Goal: Register for event/course

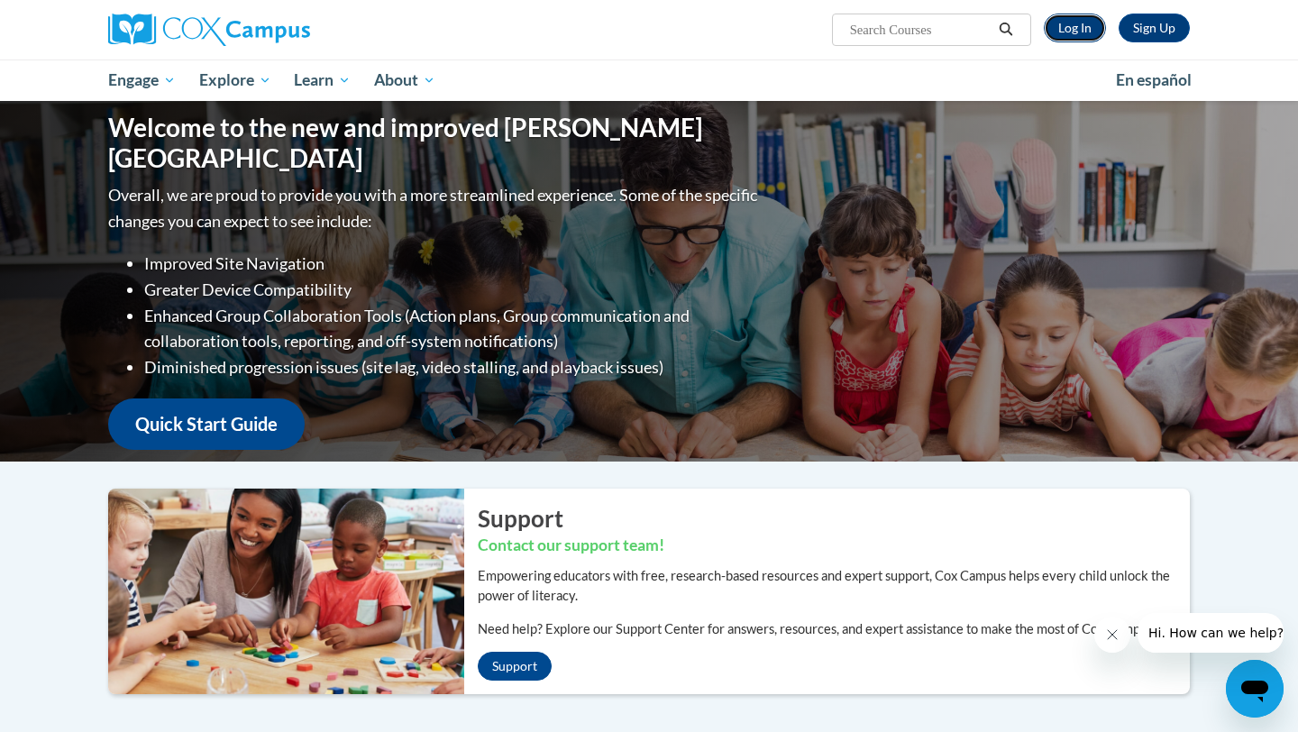
click at [1075, 32] on link "Log In" at bounding box center [1075, 28] width 62 height 29
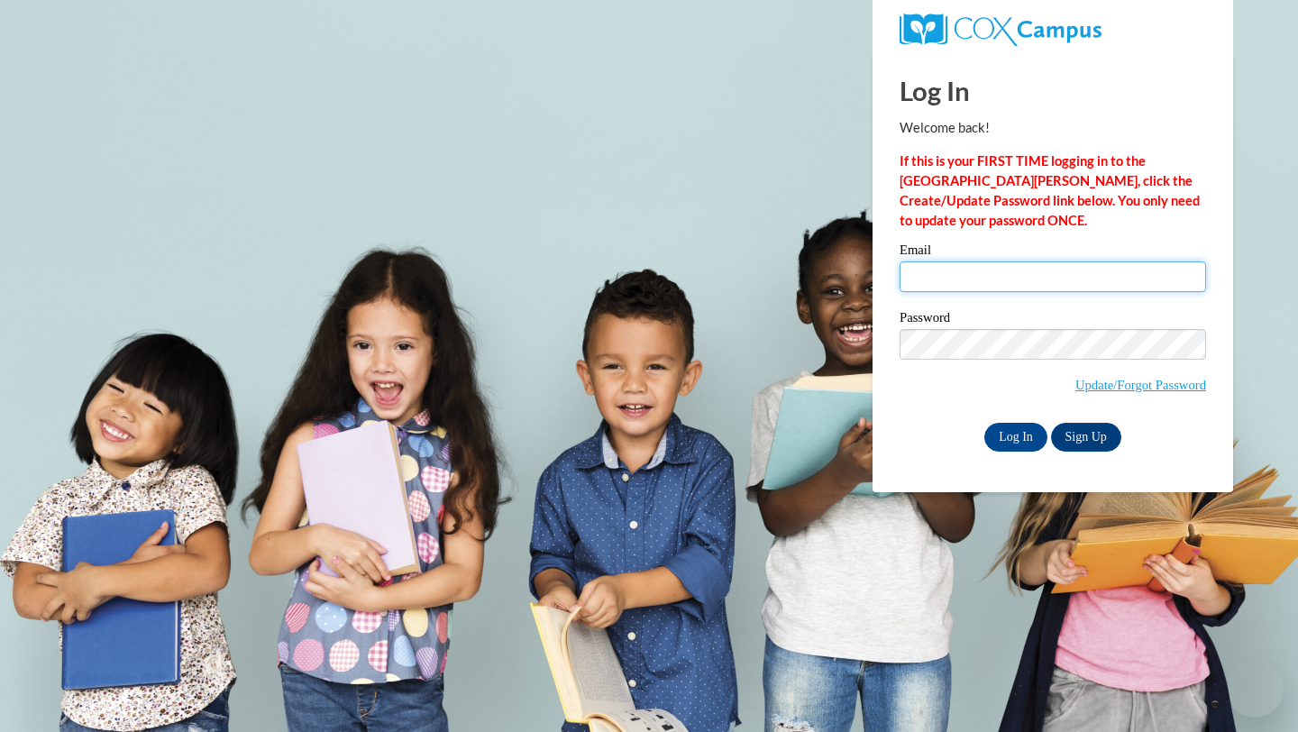
type input "[EMAIL_ADDRESS][DOMAIN_NAME]"
click at [929, 275] on input "[EMAIL_ADDRESS][DOMAIN_NAME]" at bounding box center [1052, 276] width 306 height 31
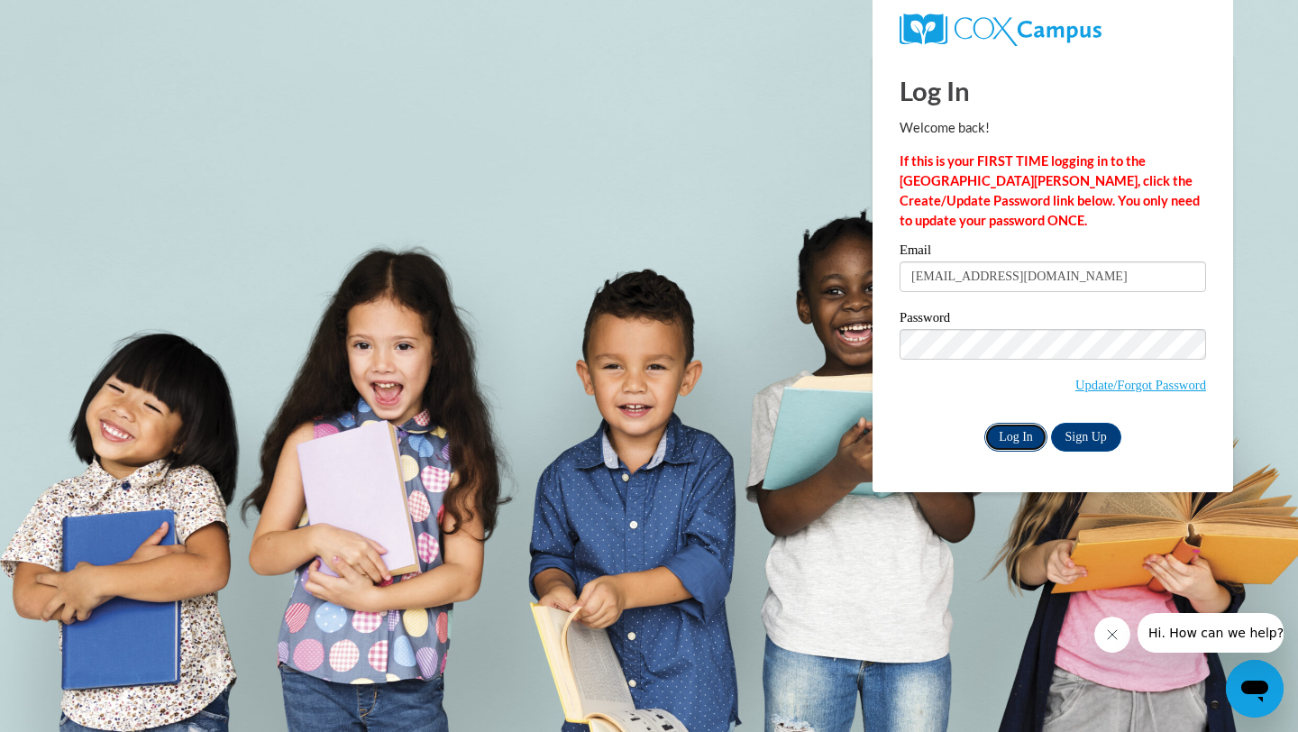
click at [1016, 432] on input "Log In" at bounding box center [1015, 437] width 63 height 29
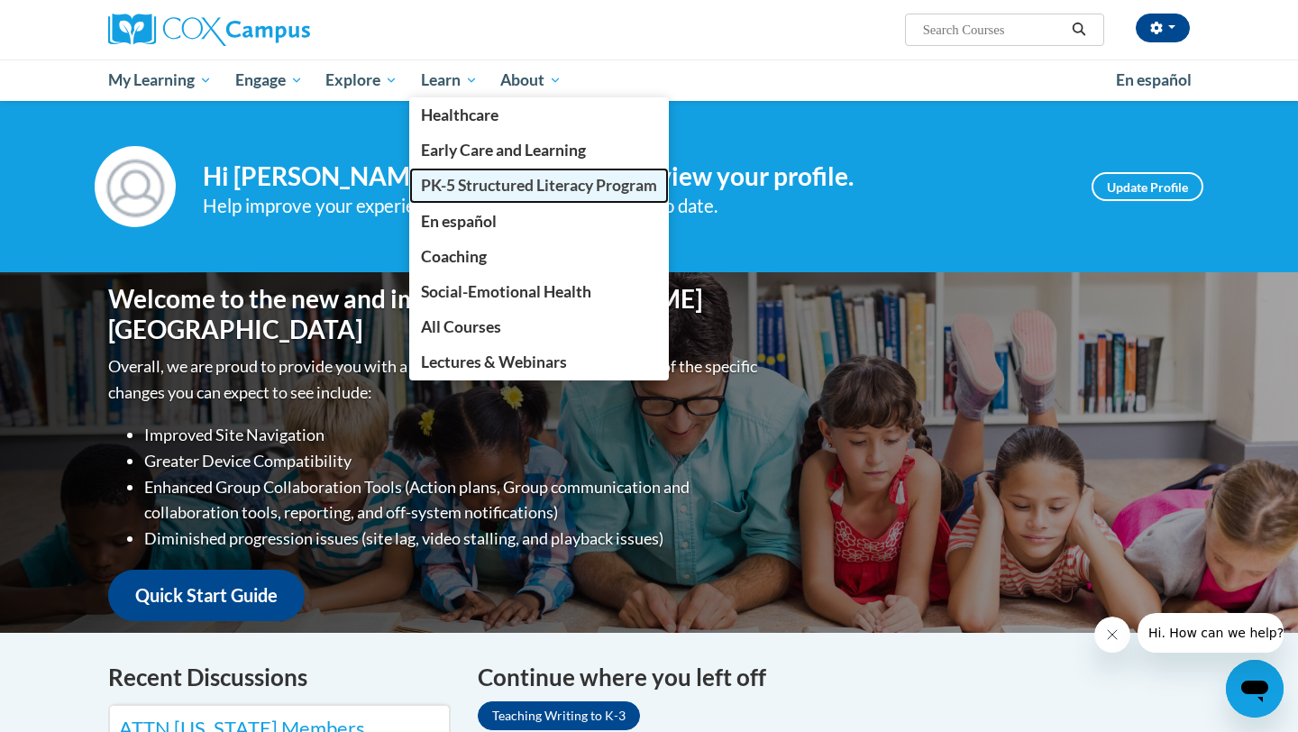
click at [448, 184] on span "PK-5 Structured Literacy Program" at bounding box center [539, 185] width 236 height 19
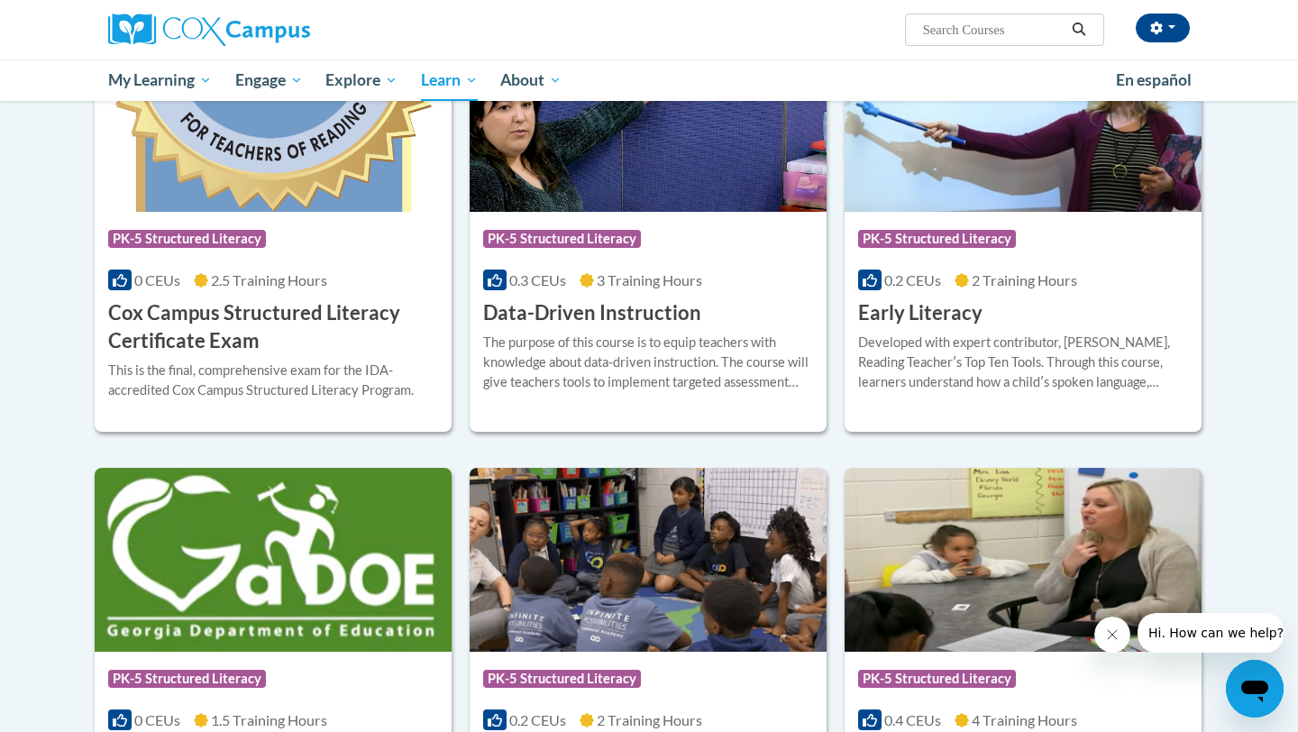
scroll to position [671, 0]
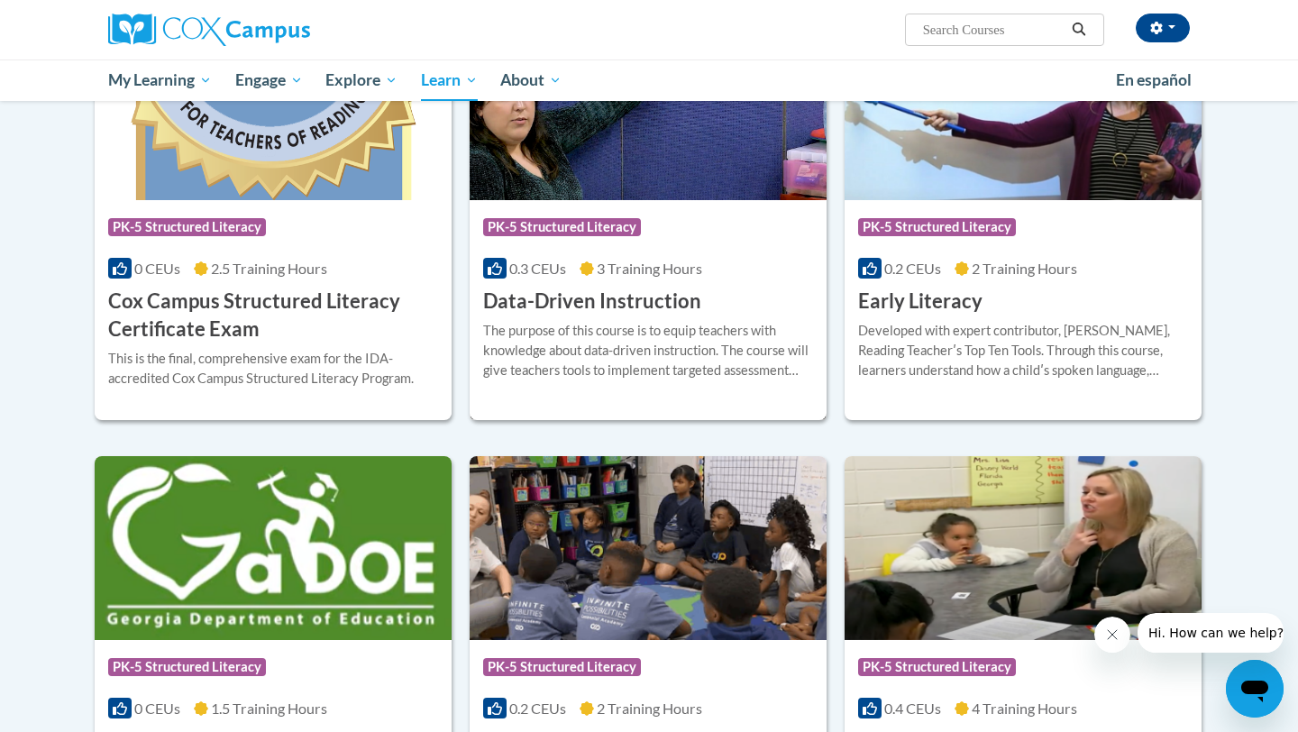
click at [598, 297] on h3 "Data-Driven Instruction" at bounding box center [592, 302] width 218 height 28
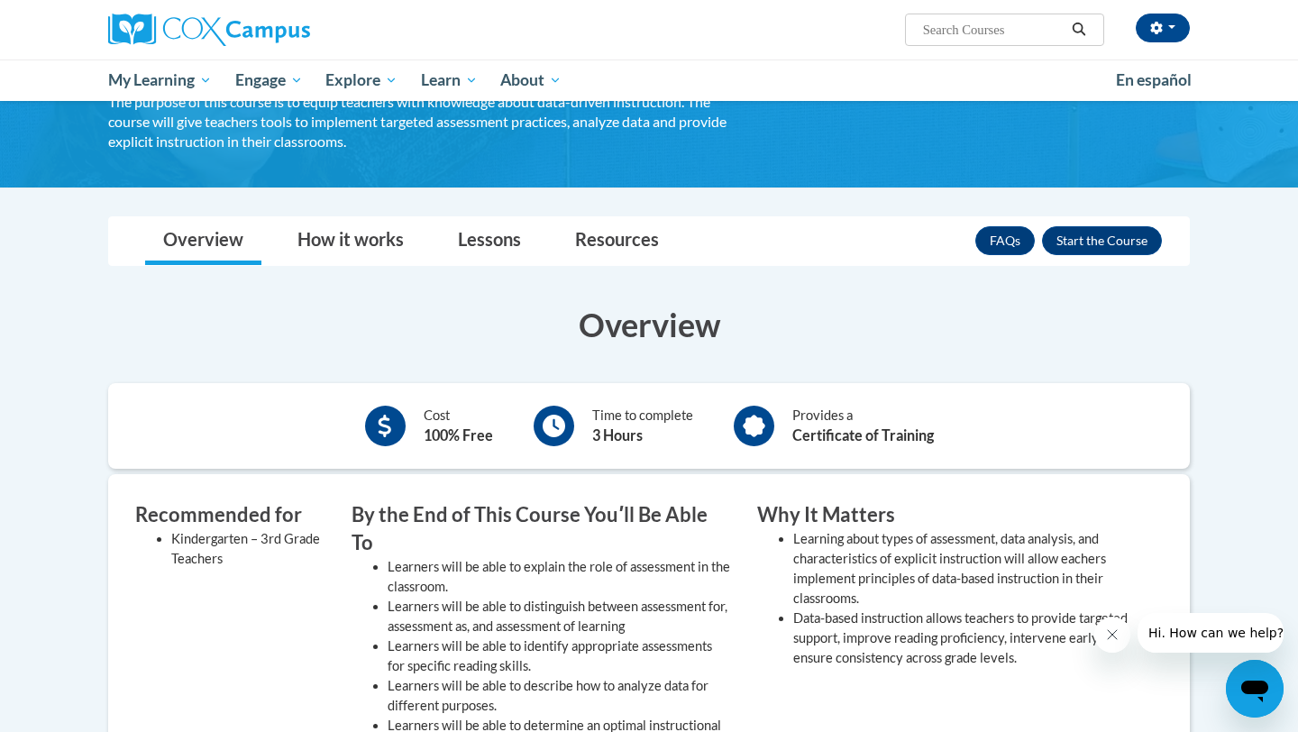
scroll to position [149, 0]
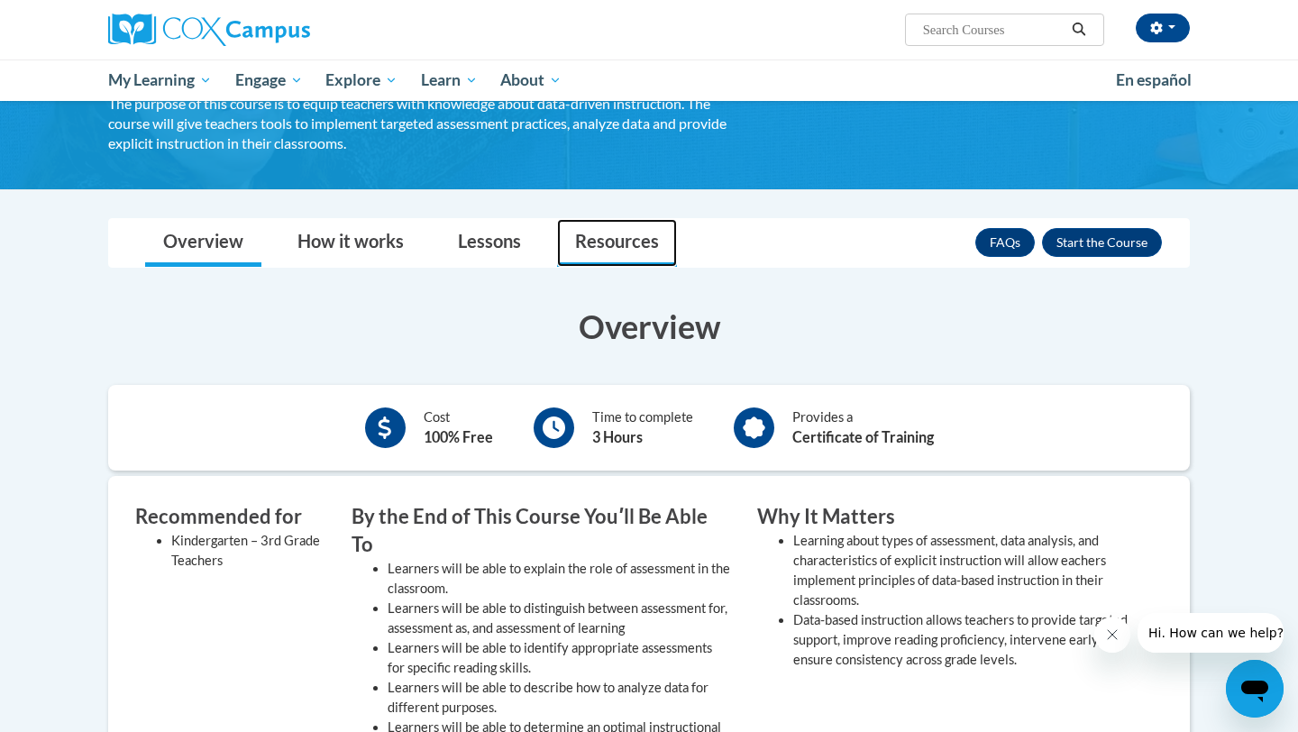
click at [613, 239] on link "Resources" at bounding box center [617, 243] width 120 height 48
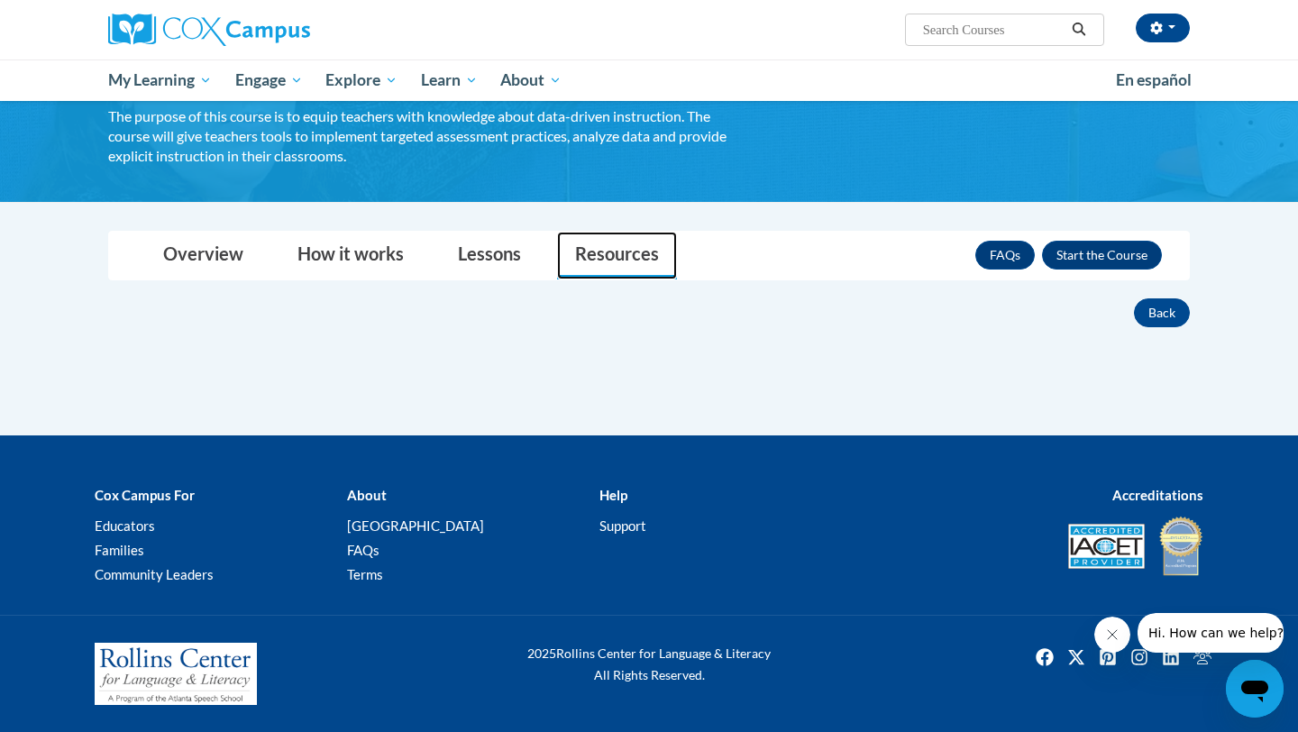
scroll to position [136, 0]
click at [500, 253] on link "Lessons" at bounding box center [489, 256] width 99 height 48
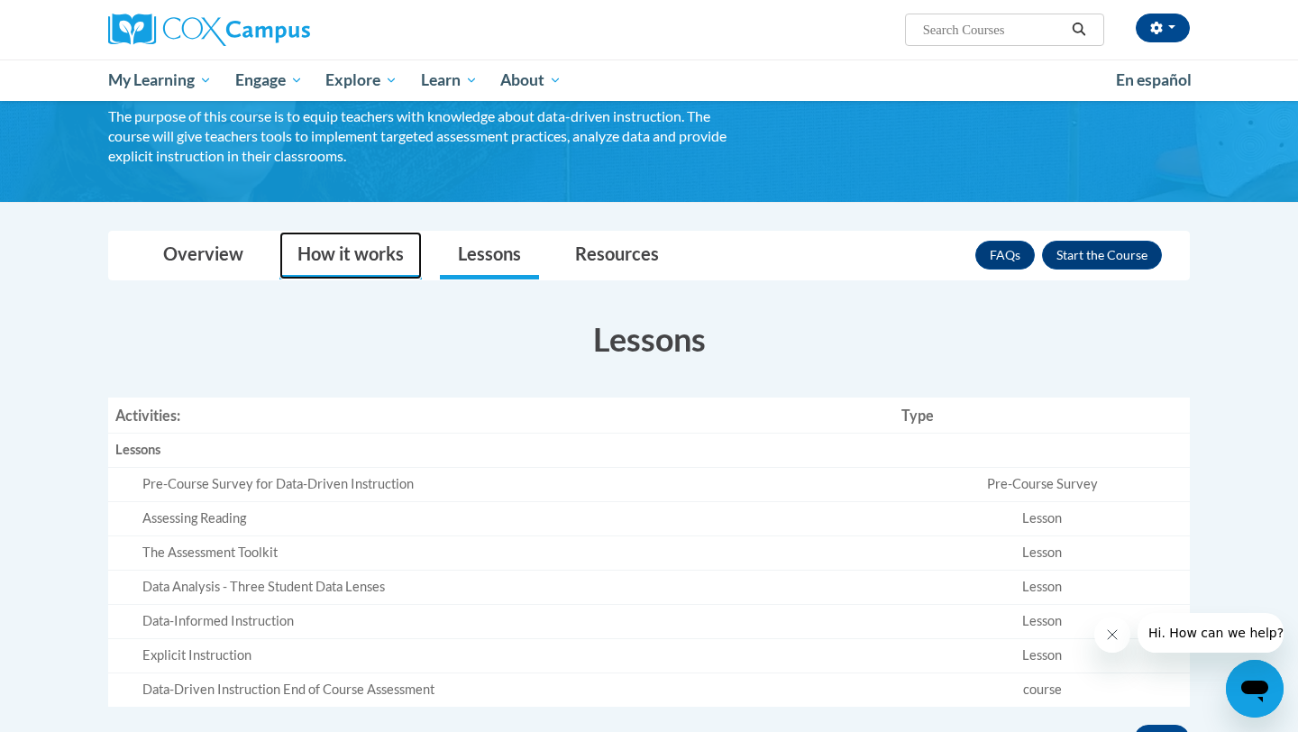
click at [367, 264] on link "How it works" at bounding box center [350, 256] width 142 height 48
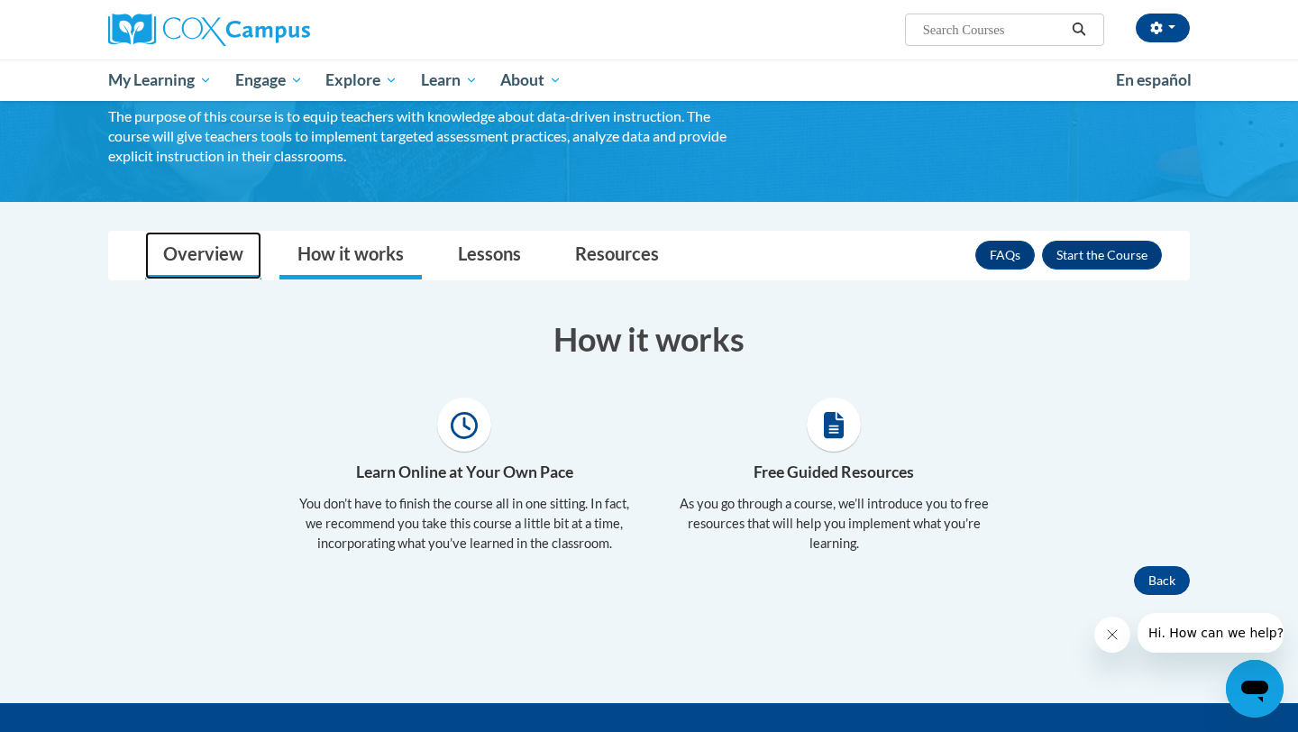
click at [191, 244] on link "Overview" at bounding box center [203, 256] width 116 height 48
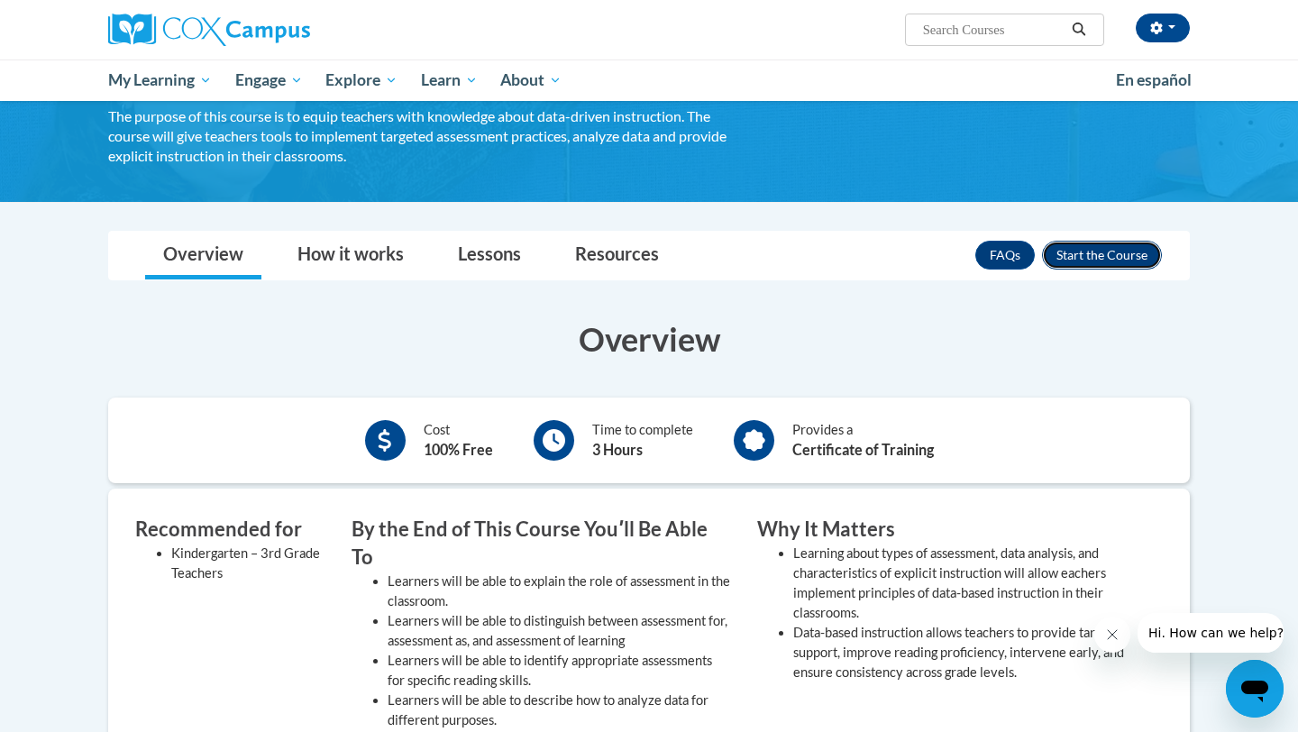
click at [1103, 251] on button "Enroll" at bounding box center [1102, 255] width 120 height 29
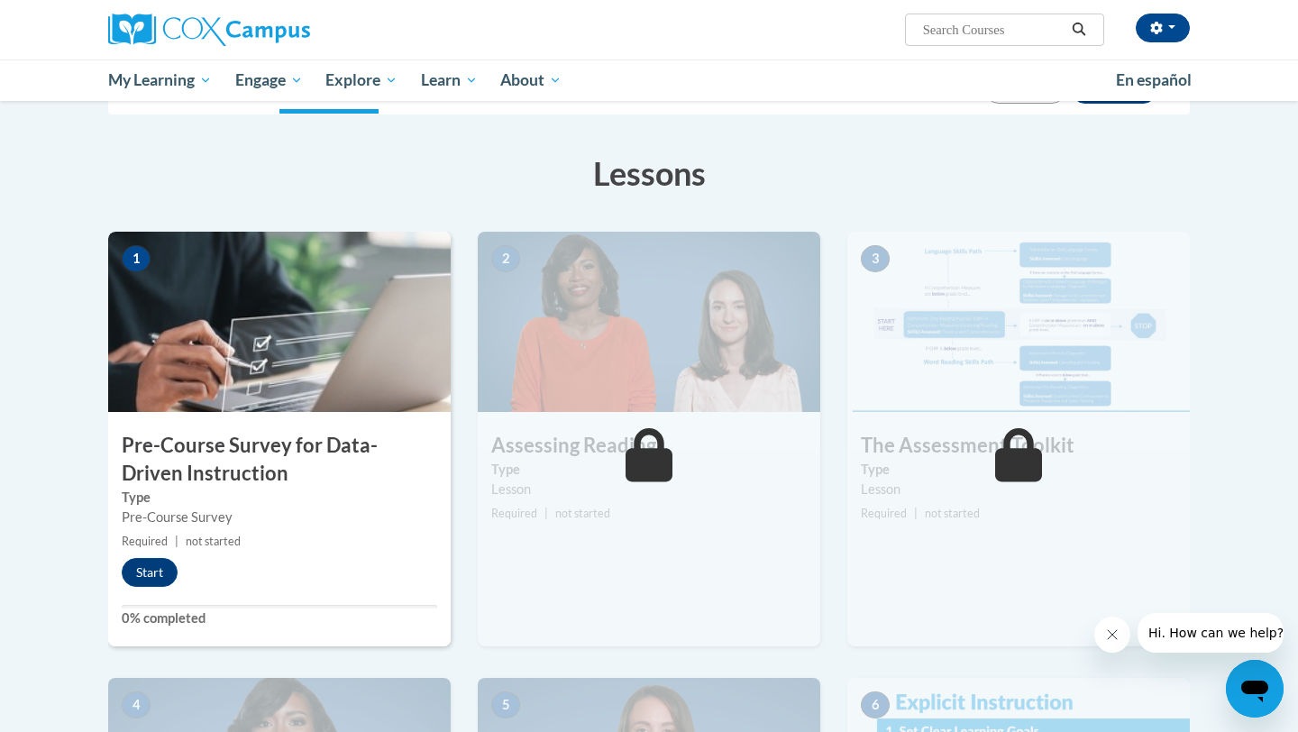
scroll to position [261, 0]
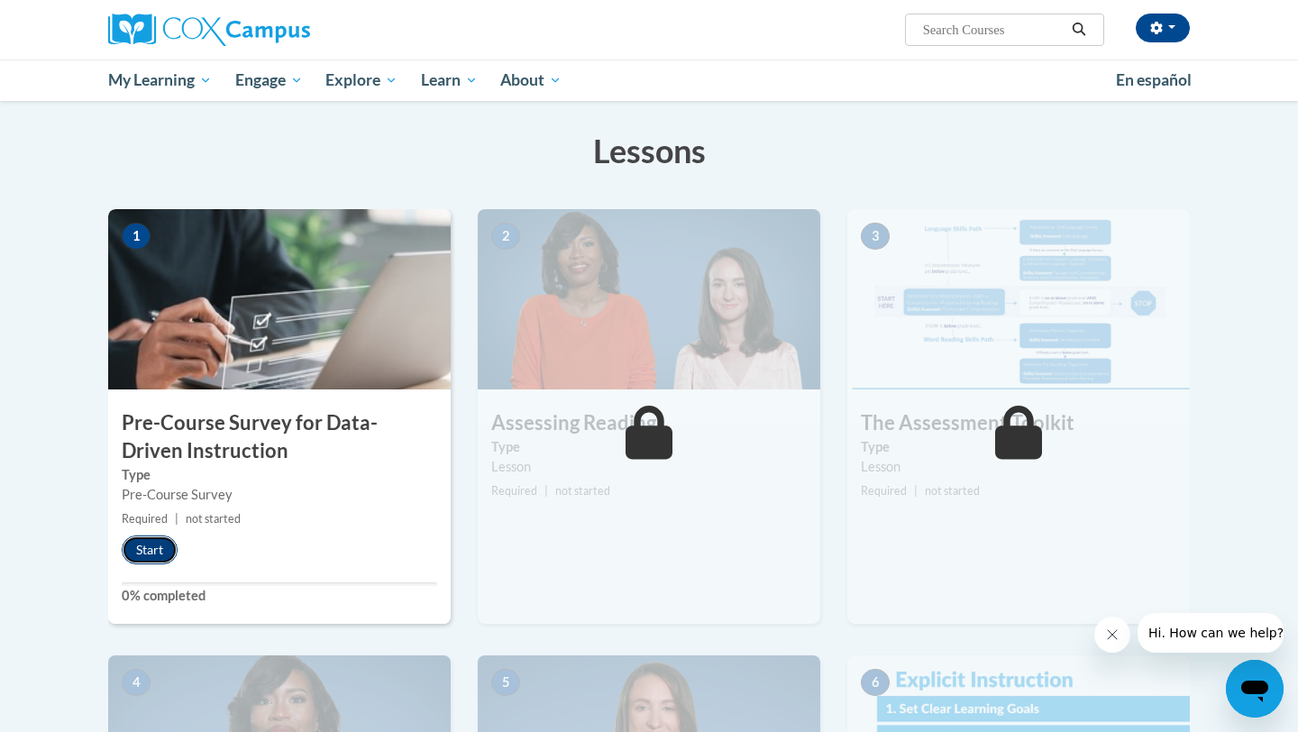
click at [155, 549] on button "Start" at bounding box center [150, 549] width 56 height 29
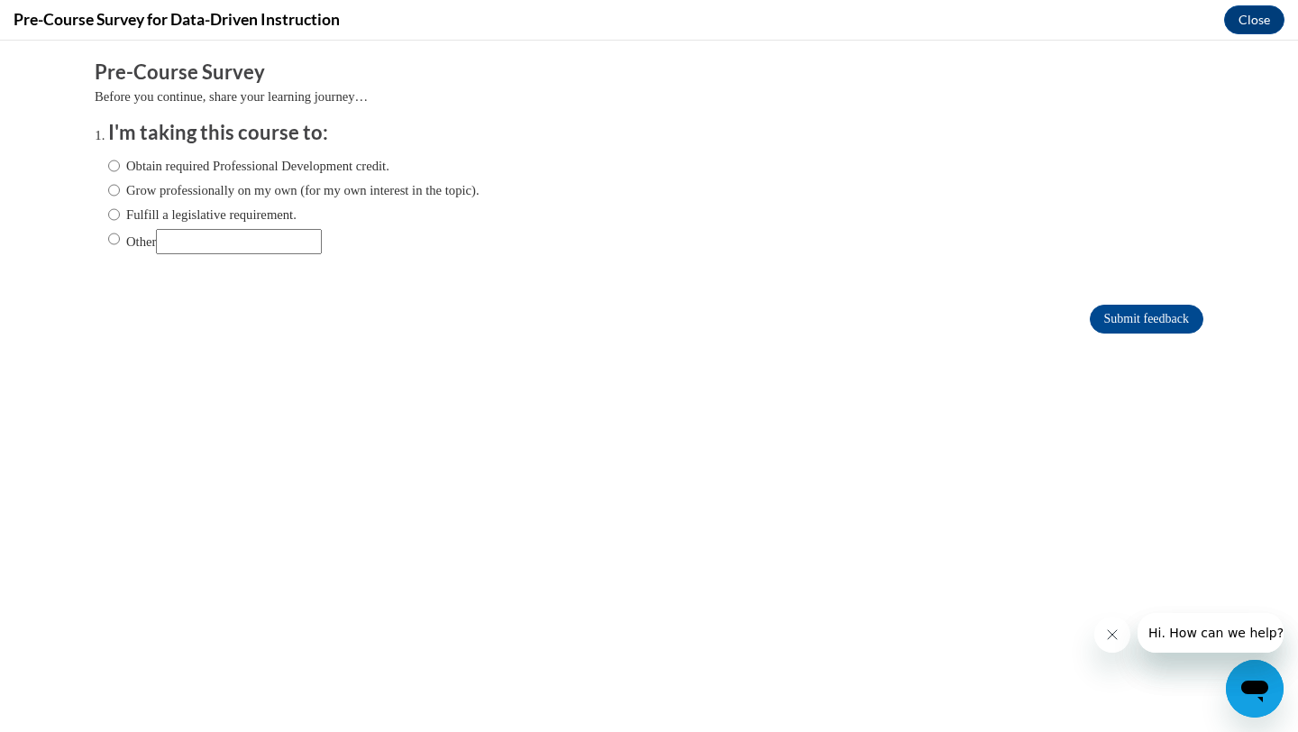
scroll to position [0, 0]
click at [114, 164] on input "Obtain required Professional Development credit." at bounding box center [114, 166] width 12 height 20
radio input "true"
click at [1131, 320] on input "Submit feedback" at bounding box center [1147, 319] width 114 height 29
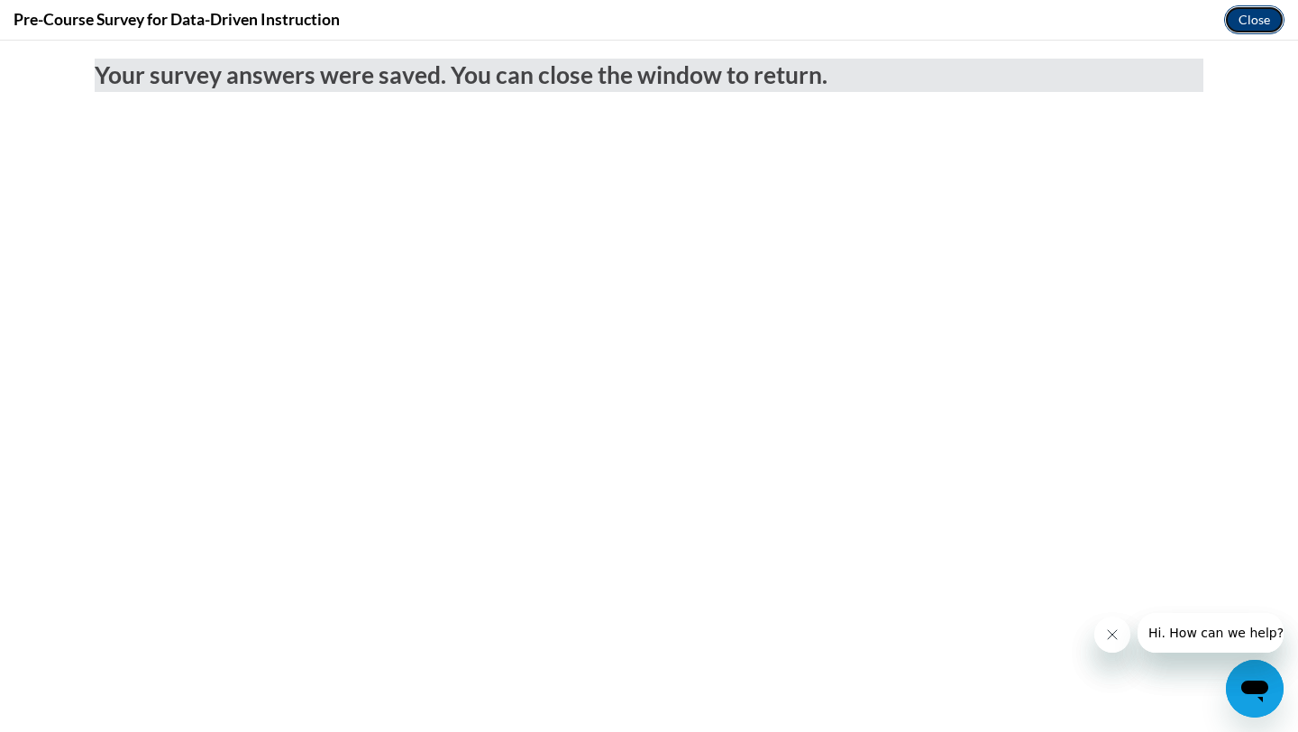
click at [1262, 17] on button "Close" at bounding box center [1254, 19] width 60 height 29
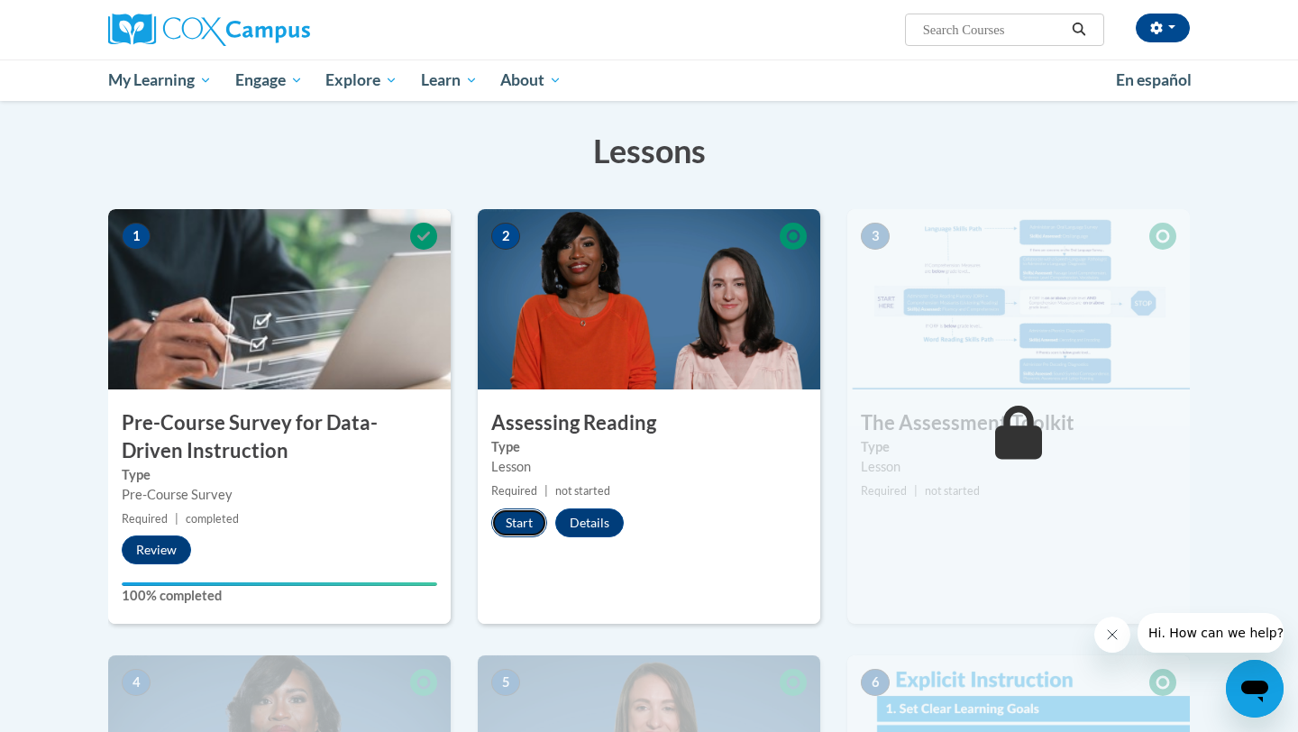
click at [515, 519] on button "Start" at bounding box center [519, 522] width 56 height 29
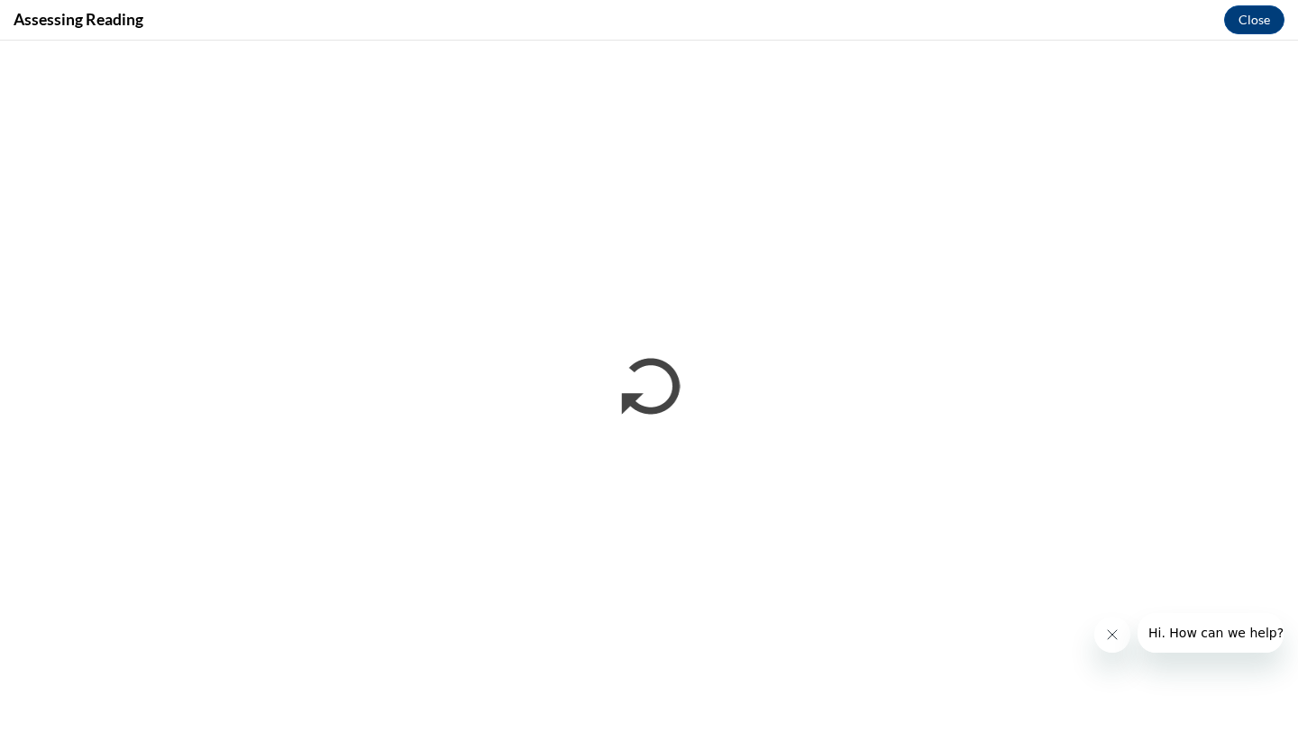
click at [1113, 636] on icon "Close message from company" at bounding box center [1112, 634] width 14 height 14
